Goal: Task Accomplishment & Management: Use online tool/utility

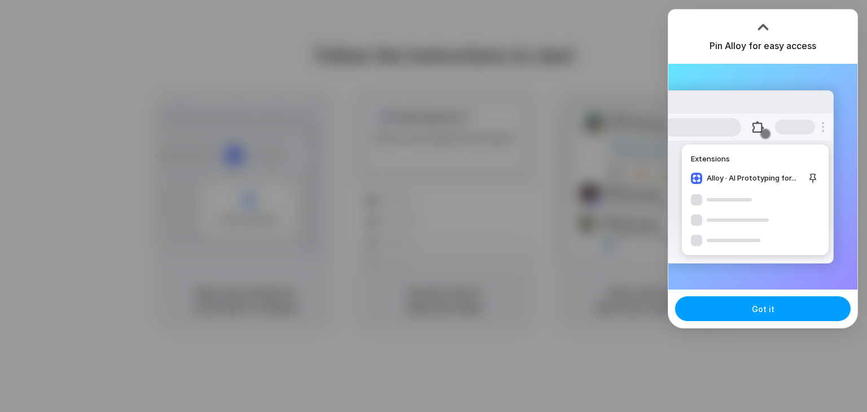
click at [760, 302] on button "Got it" at bounding box center [763, 308] width 176 height 25
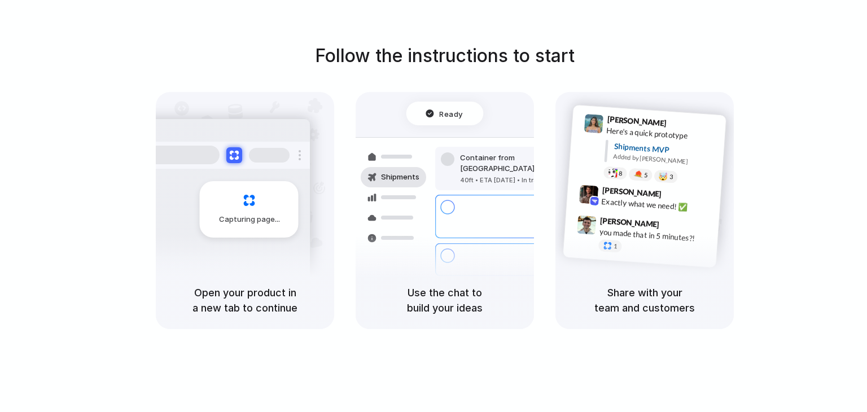
click at [241, 210] on div "Capturing page" at bounding box center [249, 209] width 99 height 56
click at [657, 240] on div "[PERSON_NAME] 9:47 AM you made that in 5 minutes?! 1" at bounding box center [653, 237] width 119 height 42
drag, startPoint x: 460, startPoint y: 125, endPoint x: 456, endPoint y: 121, distance: 6.0
click at [459, 125] on div "Ready Shipments Container from [GEOGRAPHIC_DATA] 40ft • ETA [DATE] • In transit…" at bounding box center [445, 198] width 192 height 195
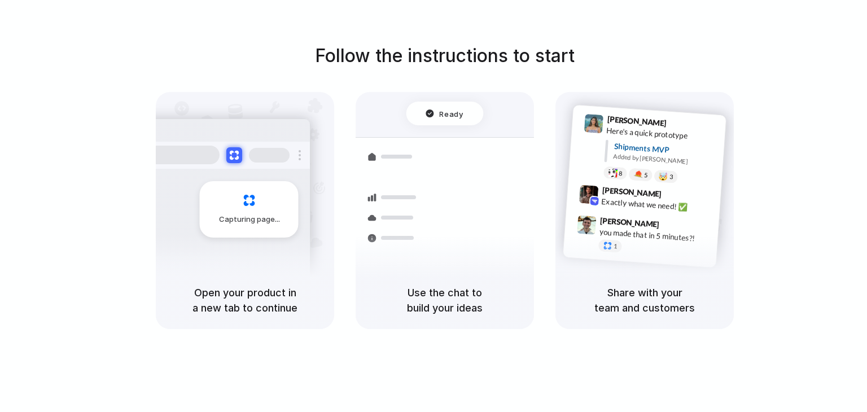
click at [454, 119] on div "Ready" at bounding box center [445, 114] width 77 height 24
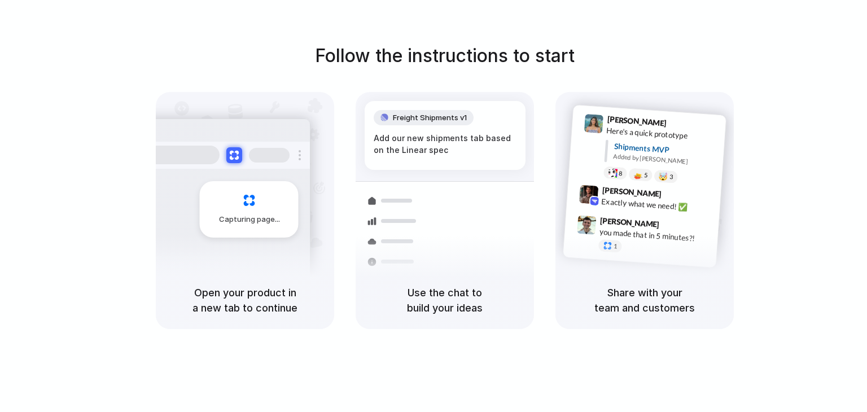
click at [189, 165] on div at bounding box center [225, 155] width 169 height 27
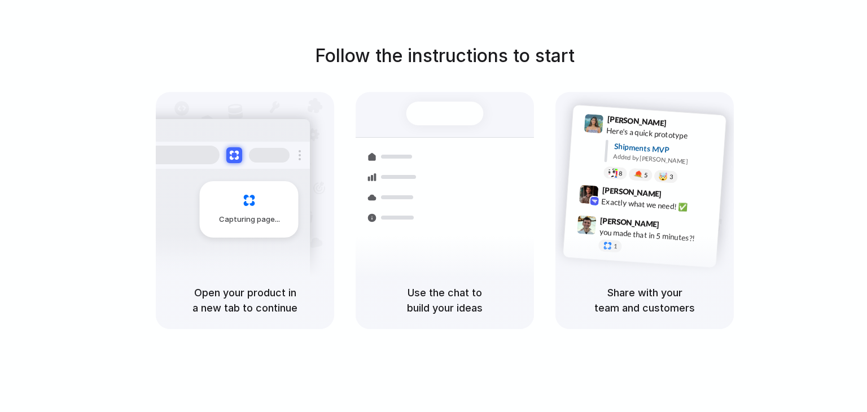
click at [434, 206] on div at bounding box center [434, 206] width 0 height 0
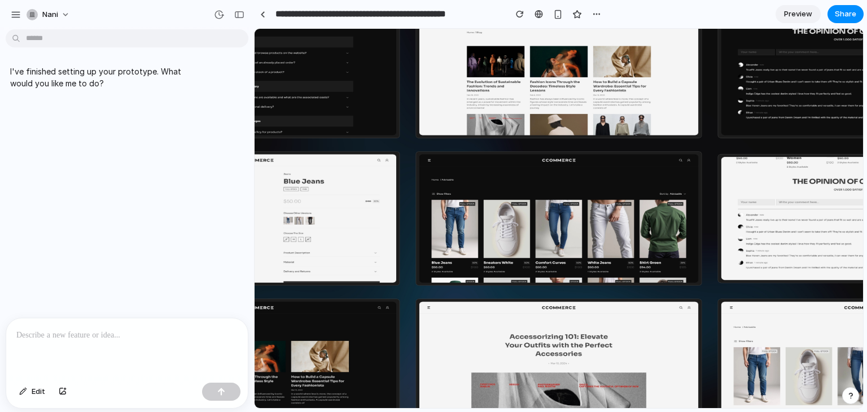
click at [92, 329] on p at bounding box center [126, 336] width 221 height 14
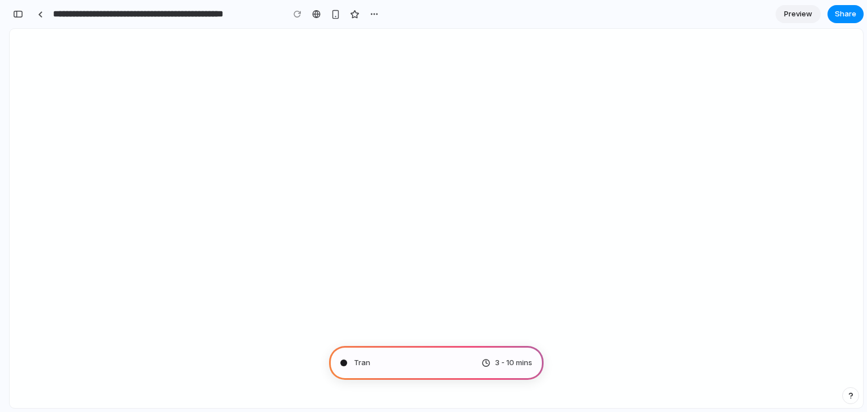
scroll to position [1751, 0]
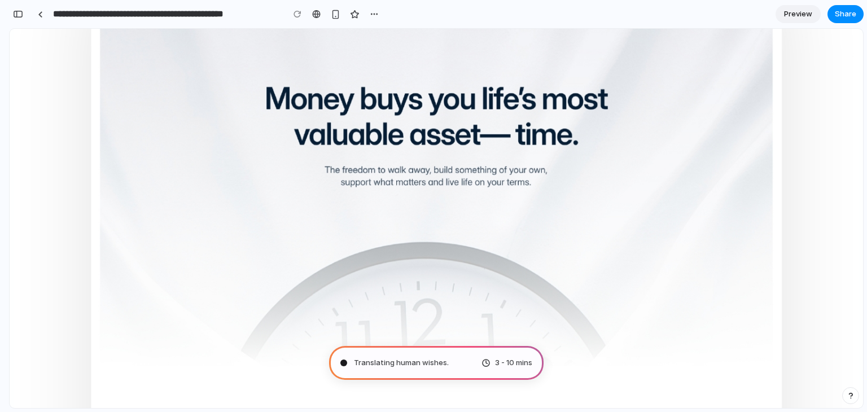
click at [507, 360] on span "3 - 10 mins" at bounding box center [513, 362] width 37 height 11
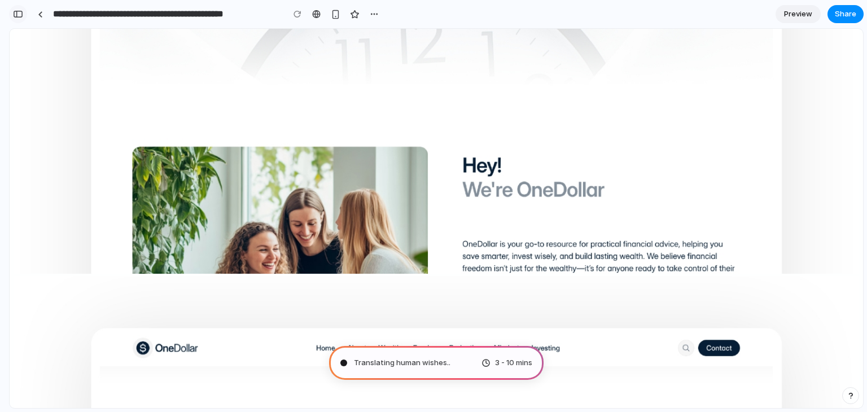
click at [14, 8] on button "button" at bounding box center [18, 14] width 18 height 18
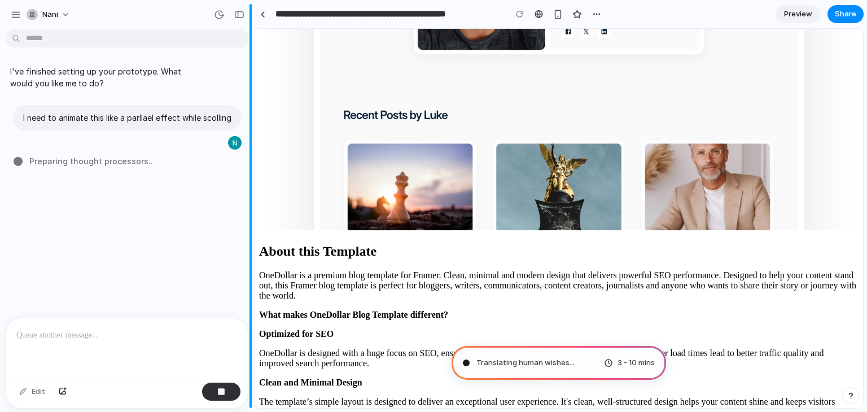
scroll to position [2095, 0]
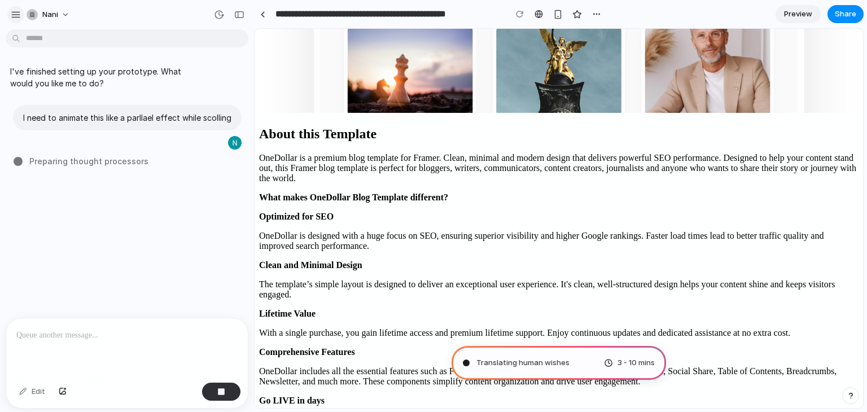
click at [11, 10] on div "button" at bounding box center [16, 15] width 10 height 10
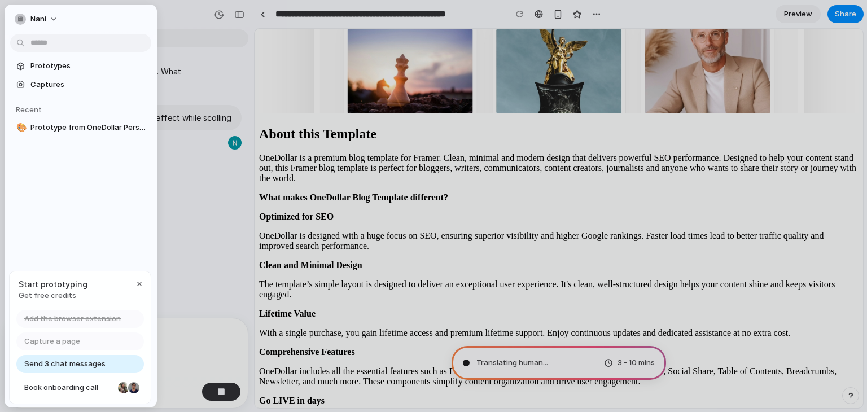
type input "**********"
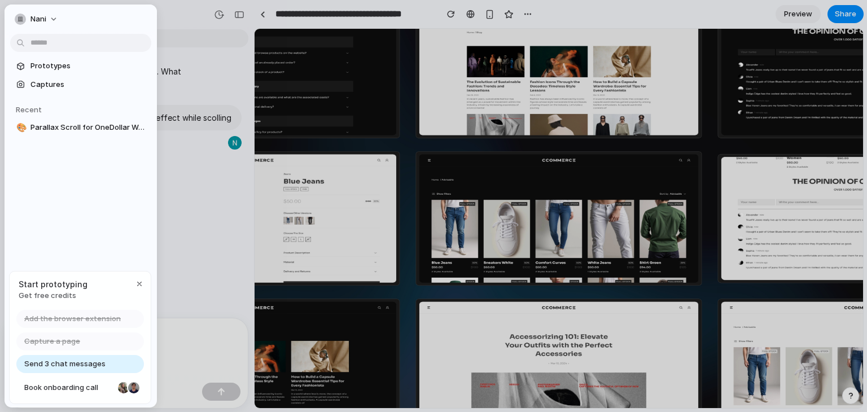
scroll to position [0, 0]
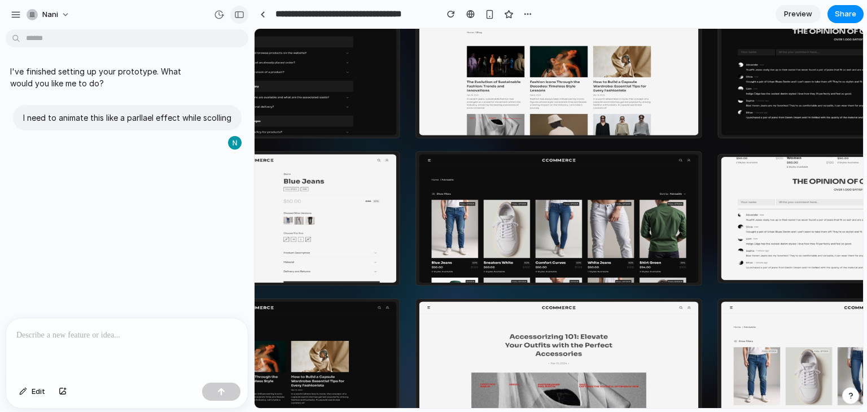
click at [242, 11] on div "button" at bounding box center [239, 15] width 10 height 8
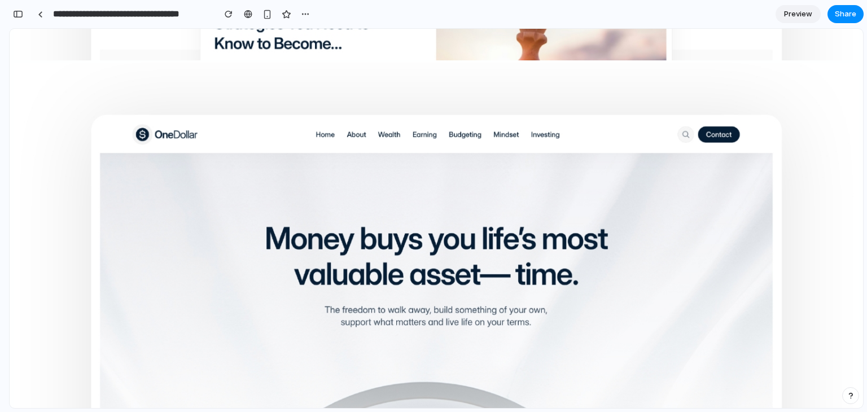
scroll to position [1751, 0]
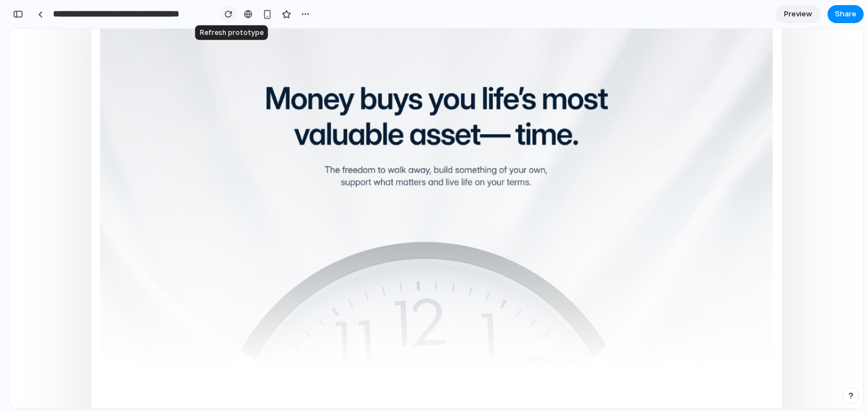
click at [223, 18] on button "button" at bounding box center [228, 14] width 17 height 17
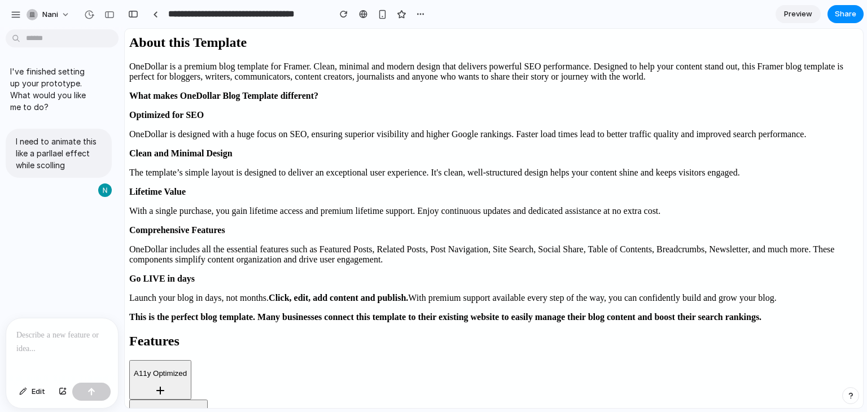
scroll to position [2556, 0]
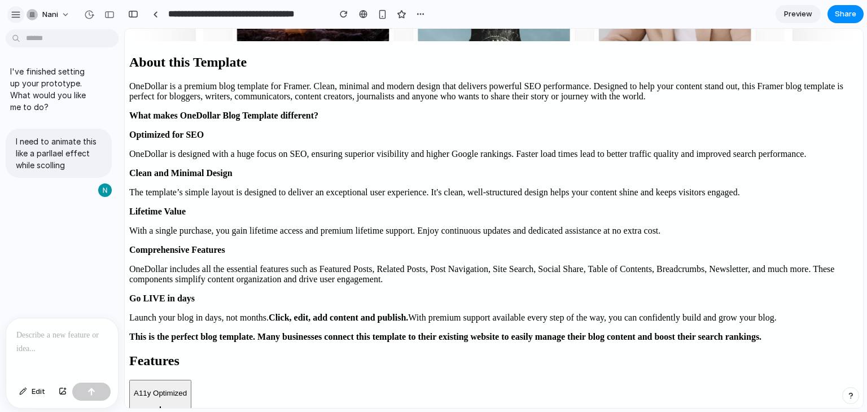
click at [17, 11] on div "button" at bounding box center [16, 15] width 10 height 10
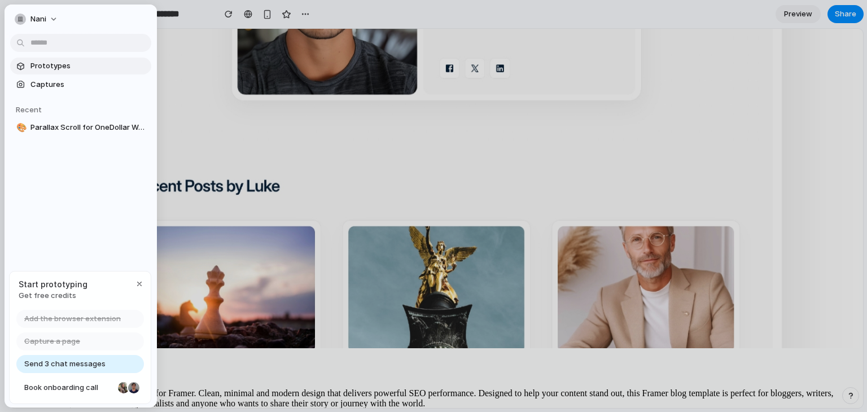
click at [28, 73] on link "Prototypes" at bounding box center [80, 66] width 141 height 17
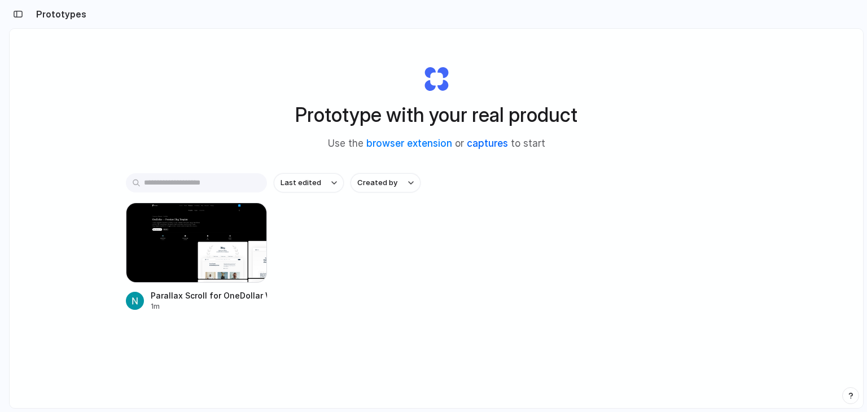
click at [481, 145] on link "captures" at bounding box center [487, 143] width 41 height 11
